Goal: Task Accomplishment & Management: Complete application form

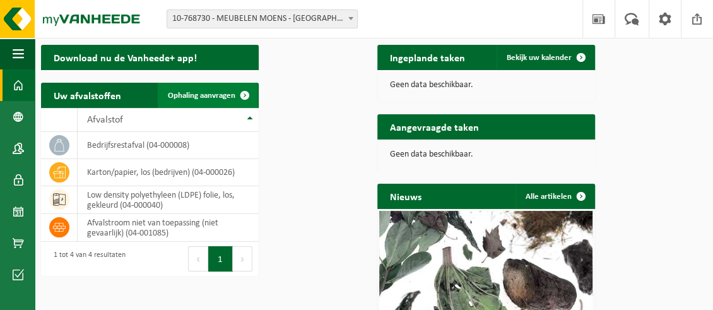
click at [235, 100] on span "Ophaling aanvragen" at bounding box center [201, 95] width 67 height 8
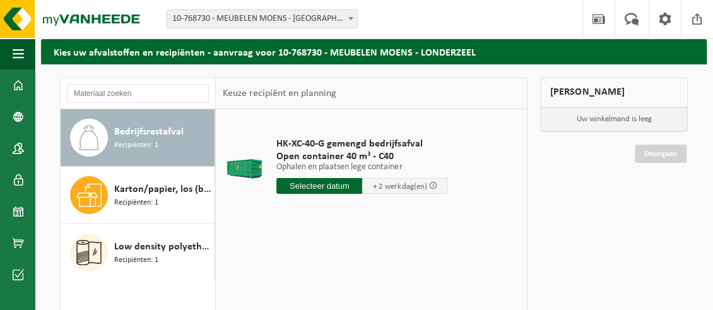
scroll to position [63, 0]
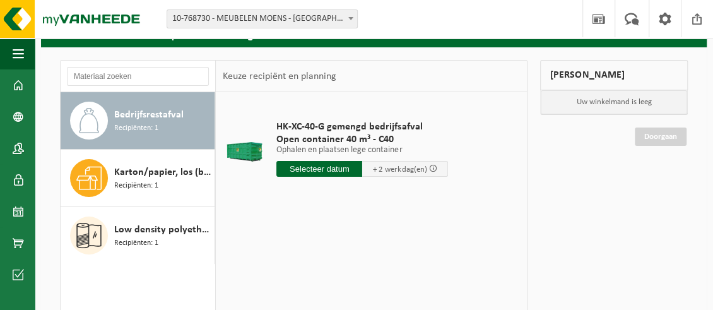
click at [328, 177] on input "text" at bounding box center [319, 169] width 86 height 16
click at [465, 127] on table "HK-XC-40-G gemengd bedrijfsafval Open container 40 m³ - C40 Ophalen en plaatsen…" at bounding box center [371, 155] width 311 height 126
click at [344, 177] on input "text" at bounding box center [319, 169] width 86 height 16
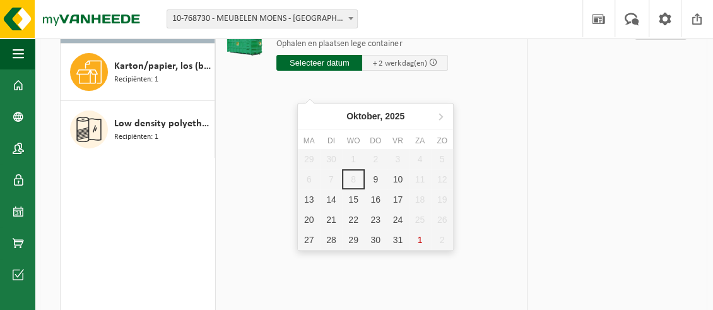
scroll to position [126, 0]
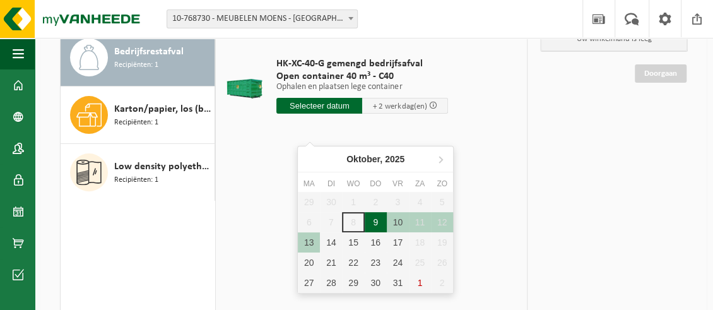
click at [381, 219] on div "9" at bounding box center [376, 222] width 22 height 20
type input "Van 2025-10-09"
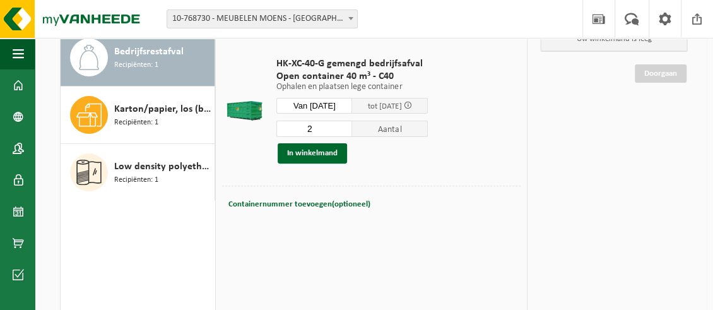
type input "2"
click at [352, 137] on input "2" at bounding box center [314, 128] width 76 height 16
click at [332, 163] on button "In winkelmand" at bounding box center [312, 153] width 69 height 20
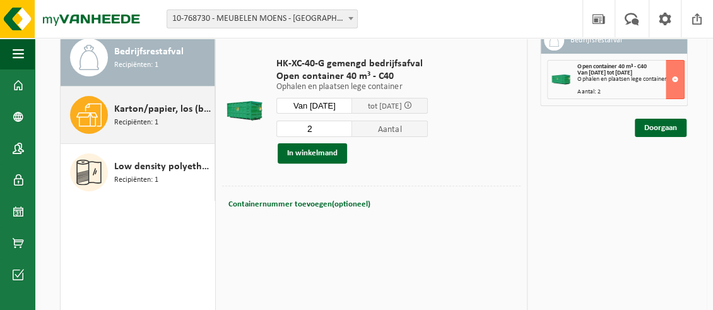
click at [114, 117] on span "Karton/papier, los (bedrijven)" at bounding box center [162, 109] width 97 height 15
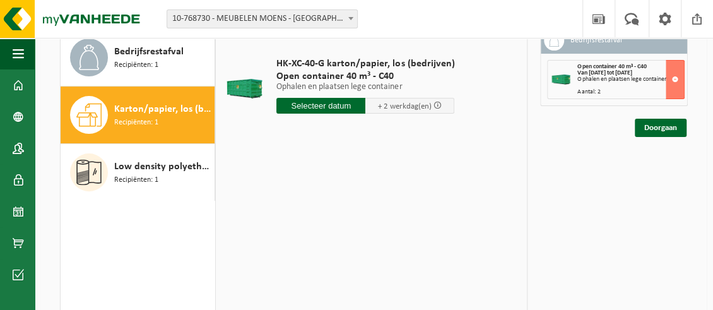
click at [334, 114] on input "text" at bounding box center [320, 106] width 89 height 16
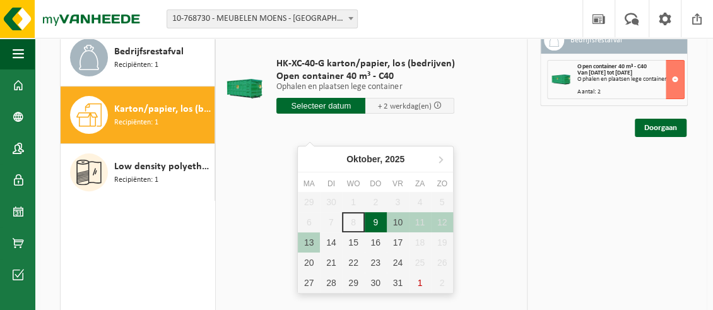
click at [376, 219] on div "9" at bounding box center [376, 222] width 22 height 20
type input "Van 2025-10-09"
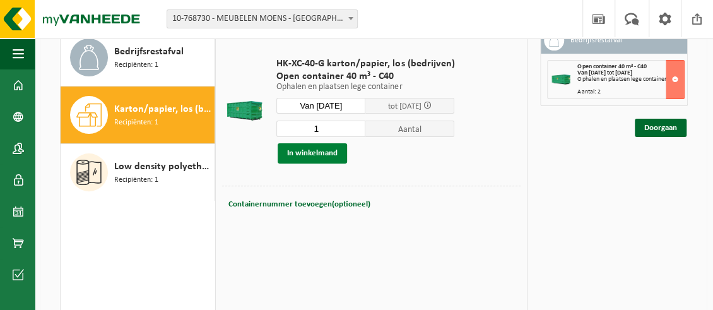
click at [315, 163] on button "In winkelmand" at bounding box center [312, 153] width 69 height 20
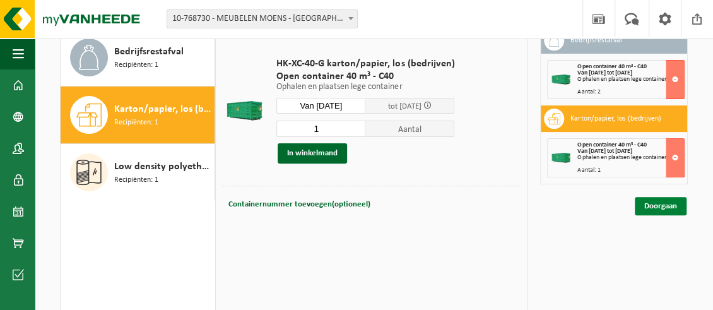
click at [657, 215] on link "Doorgaan" at bounding box center [661, 206] width 52 height 18
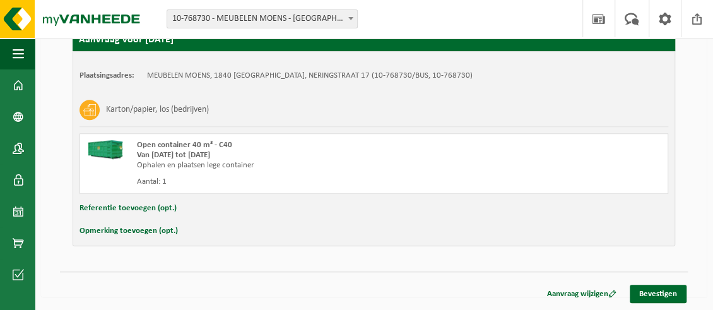
scroll to position [492, 0]
click at [655, 293] on link "Bevestigen" at bounding box center [657, 293] width 57 height 18
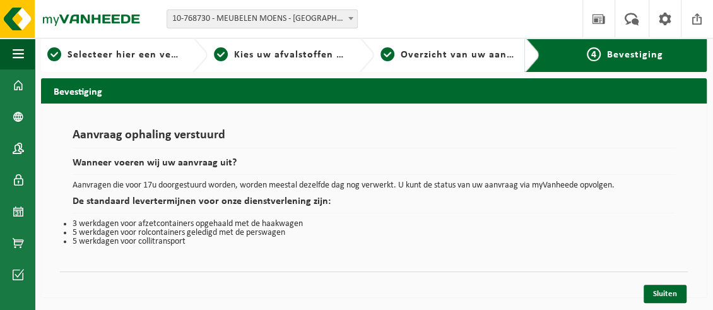
scroll to position [39, 0]
click at [659, 292] on link "Sluiten" at bounding box center [664, 293] width 43 height 18
